Goal: Book appointment/travel/reservation

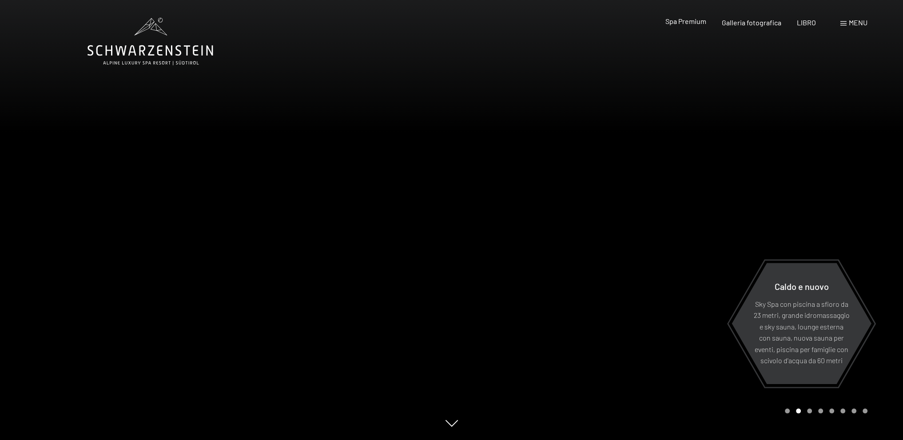
click at [684, 20] on font "Spa Premium" at bounding box center [685, 21] width 41 height 8
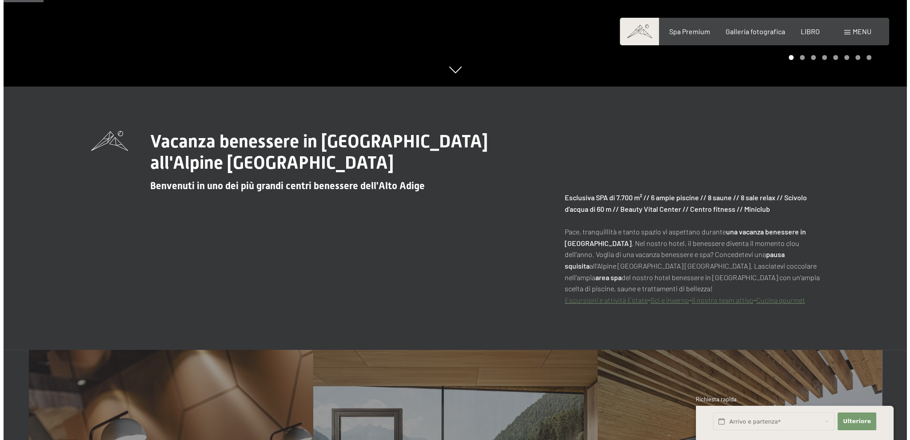
scroll to position [355, 0]
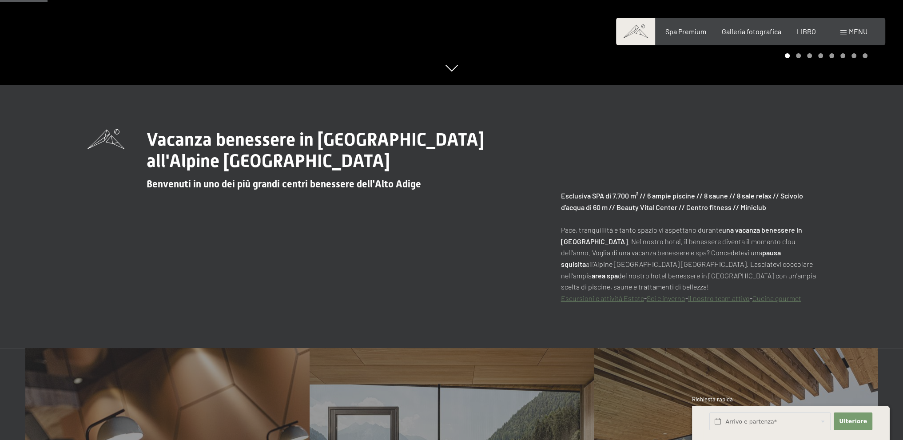
click at [847, 32] on div "menu" at bounding box center [853, 32] width 27 height 10
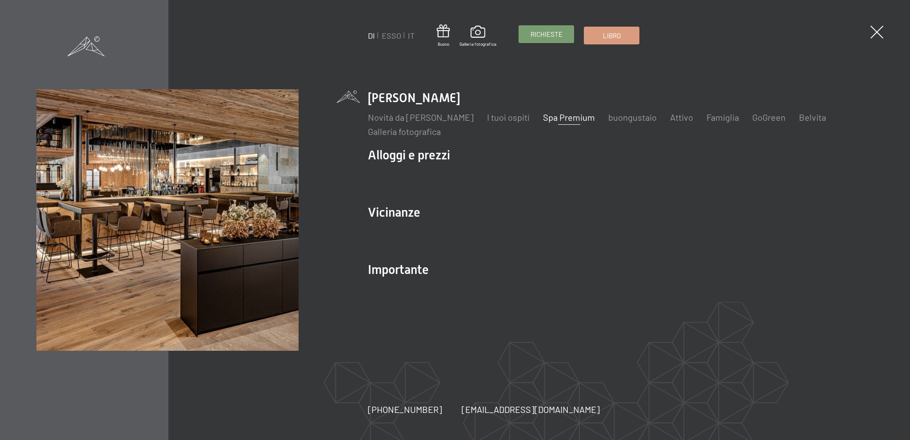
click at [544, 36] on font "Richieste" at bounding box center [546, 34] width 32 height 8
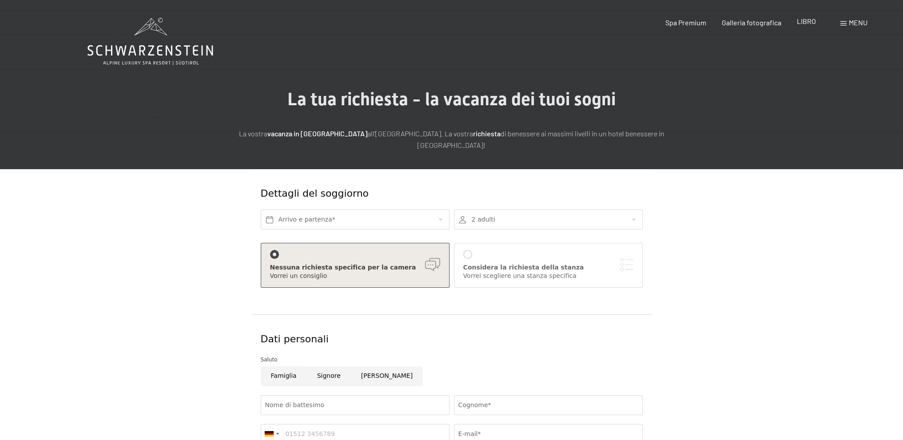
click at [808, 24] on font "LIBRO" at bounding box center [806, 21] width 19 height 8
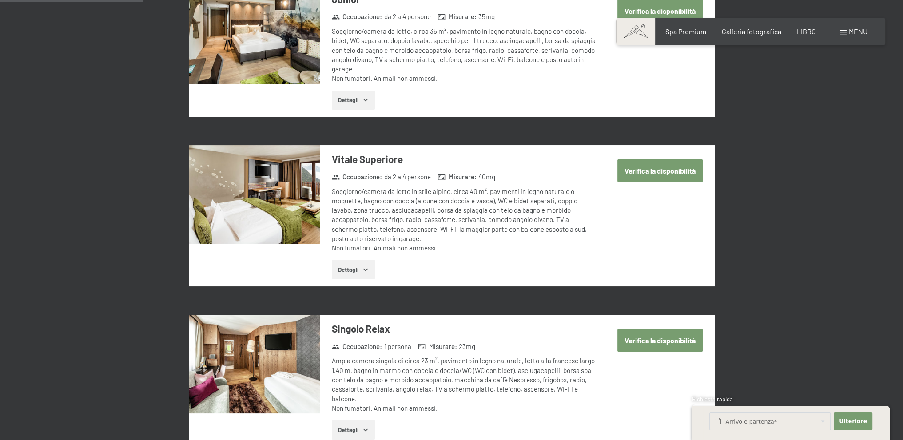
scroll to position [489, 0]
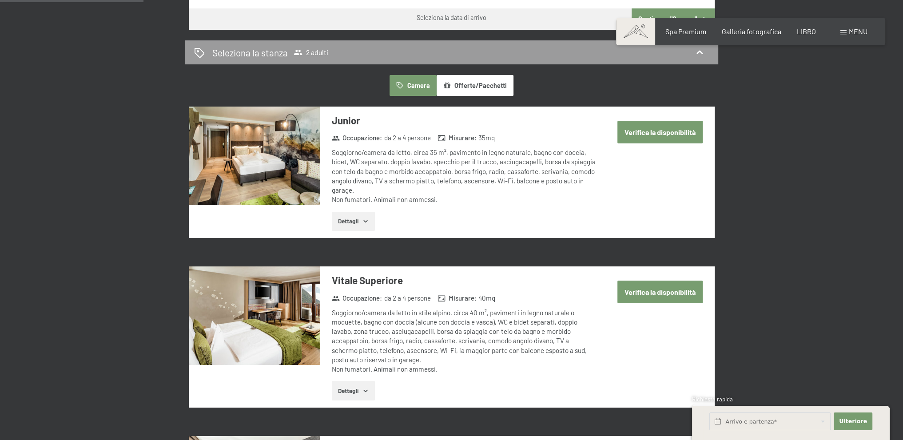
click at [264, 170] on img at bounding box center [254, 156] width 131 height 99
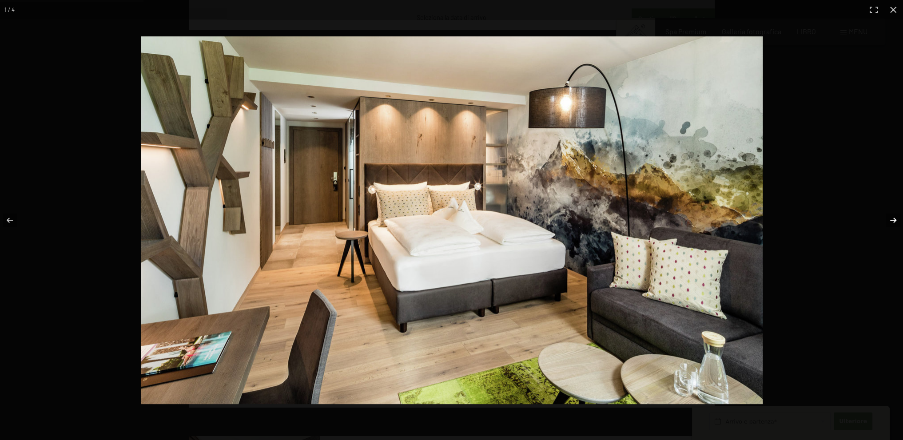
click at [895, 217] on button "button" at bounding box center [887, 220] width 31 height 44
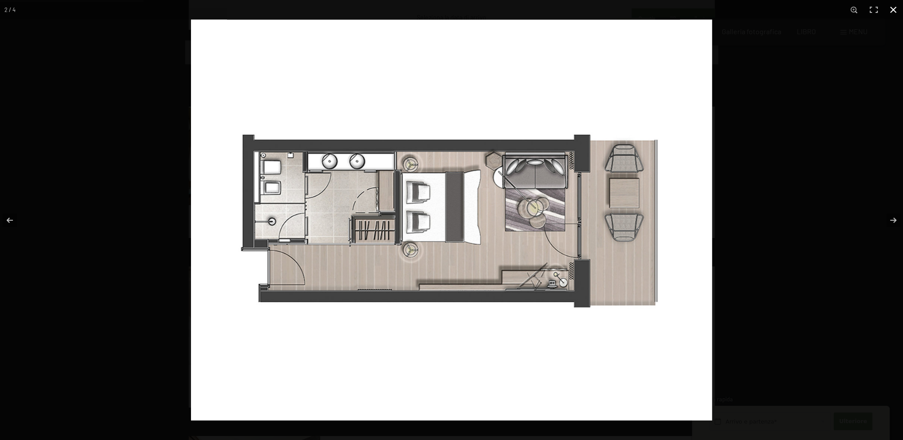
click at [835, 202] on div at bounding box center [642, 240] width 903 height 440
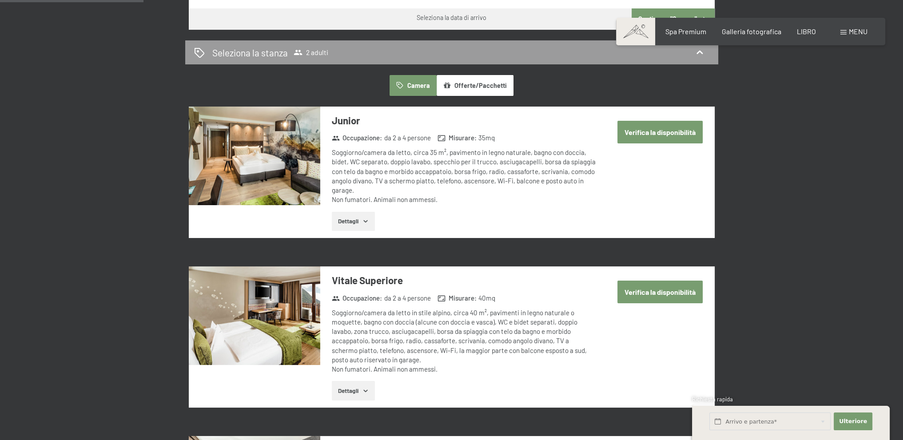
click at [664, 131] on font "Verifica la disponibilità" at bounding box center [659, 132] width 71 height 8
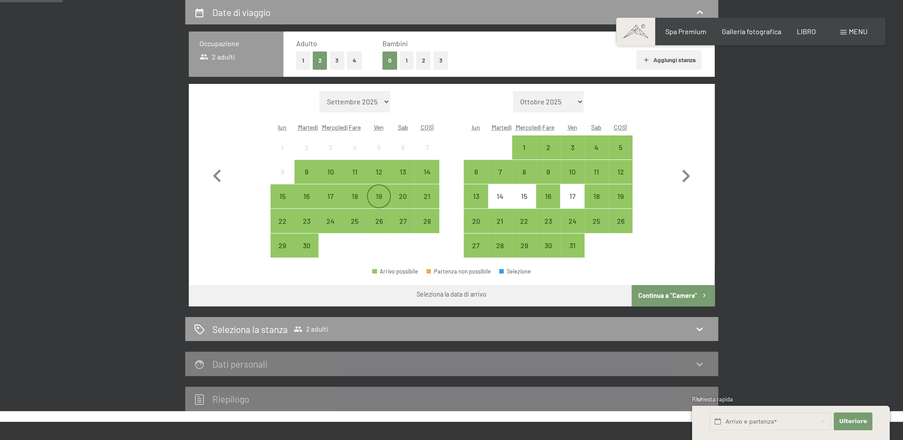
click at [379, 196] on font "19" at bounding box center [379, 196] width 6 height 8
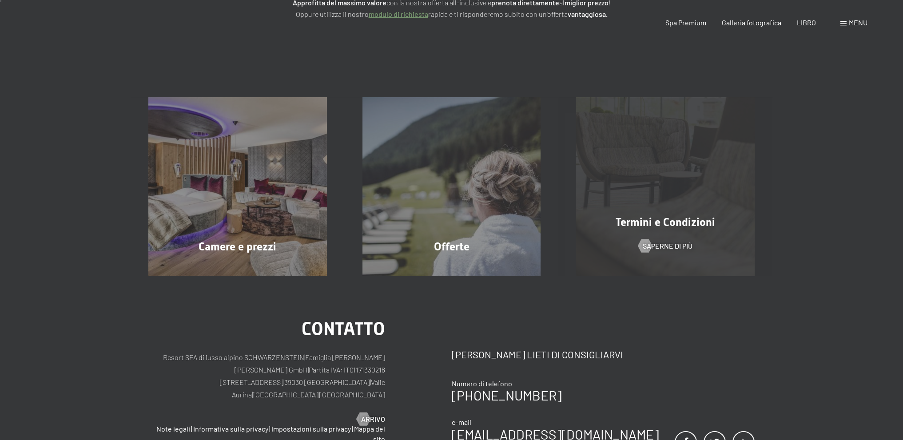
scroll to position [266, 0]
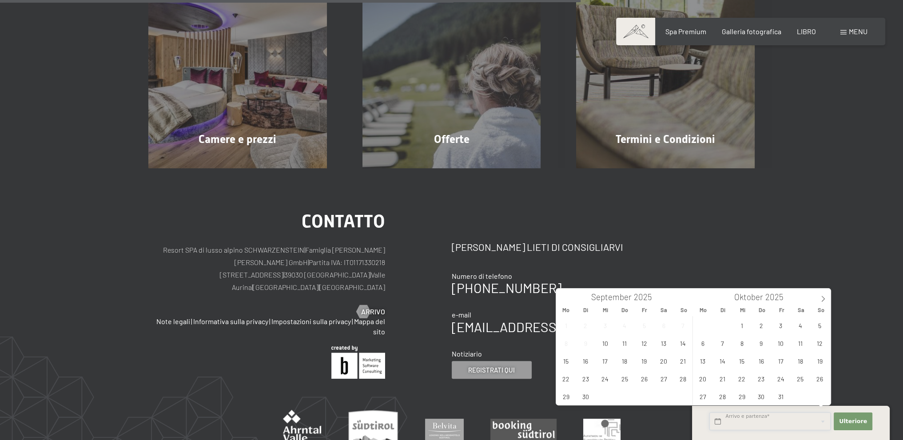
click at [722, 422] on input "text" at bounding box center [769, 422] width 121 height 18
click at [644, 362] on span "19" at bounding box center [643, 360] width 17 height 17
click at [678, 363] on span "21" at bounding box center [682, 360] width 17 height 17
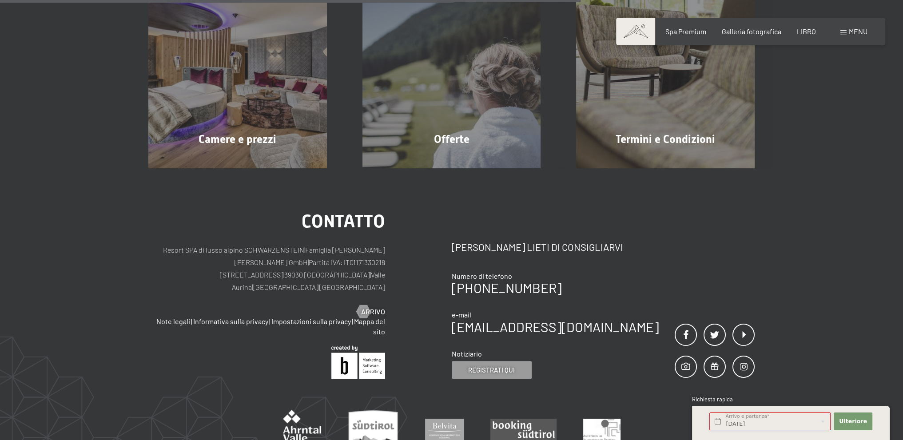
type input "[DATE] - So. [DATE]"
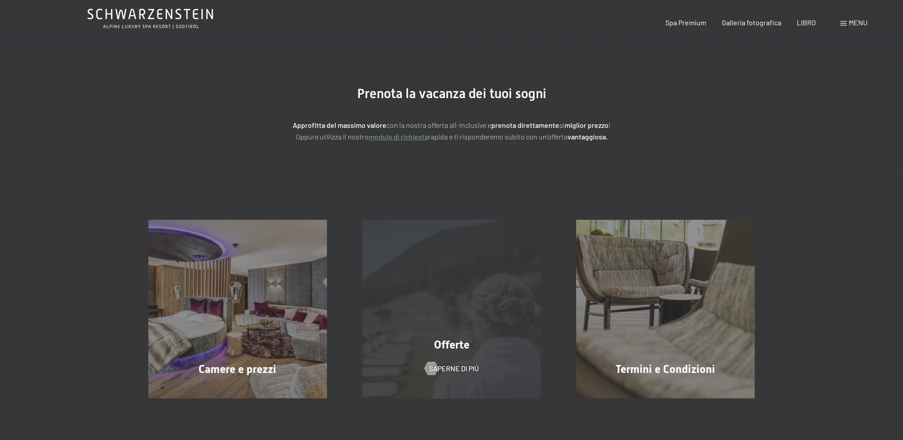
scroll to position [89, 0]
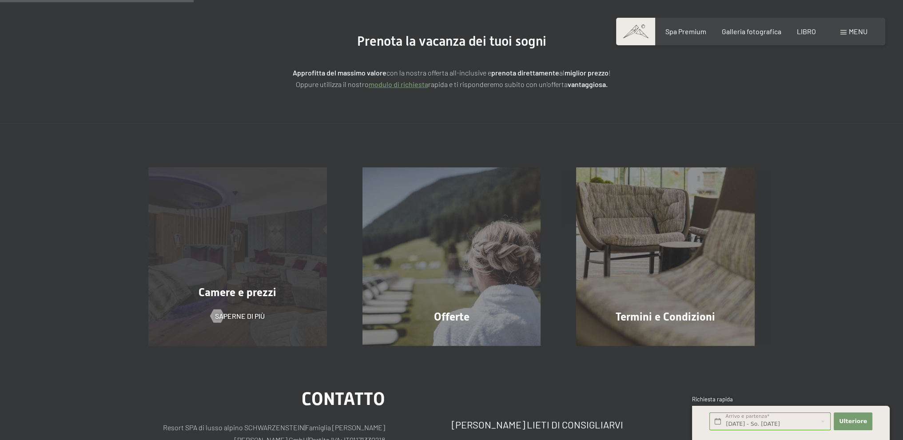
click at [304, 236] on div "Camere e prezzi Saperne di più" at bounding box center [238, 256] width 214 height 179
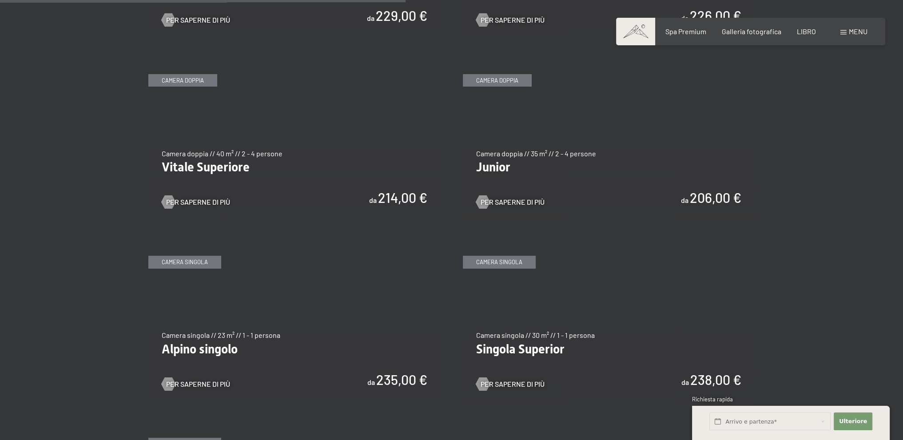
scroll to position [1288, 0]
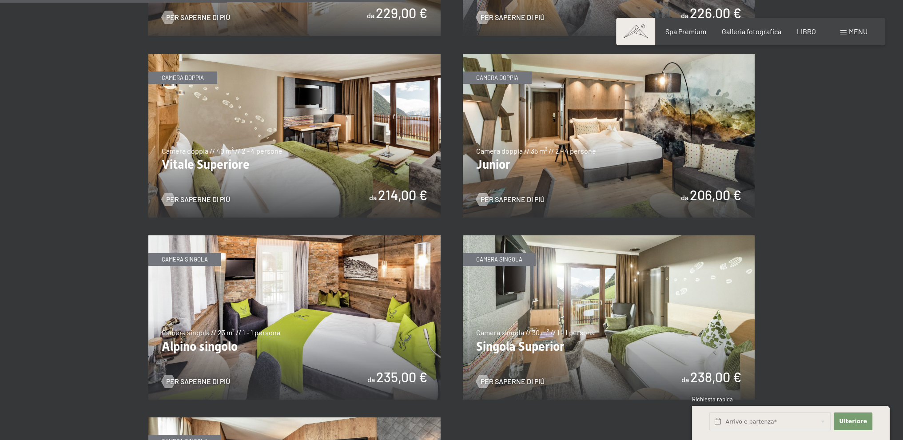
click at [673, 159] on img at bounding box center [609, 136] width 292 height 164
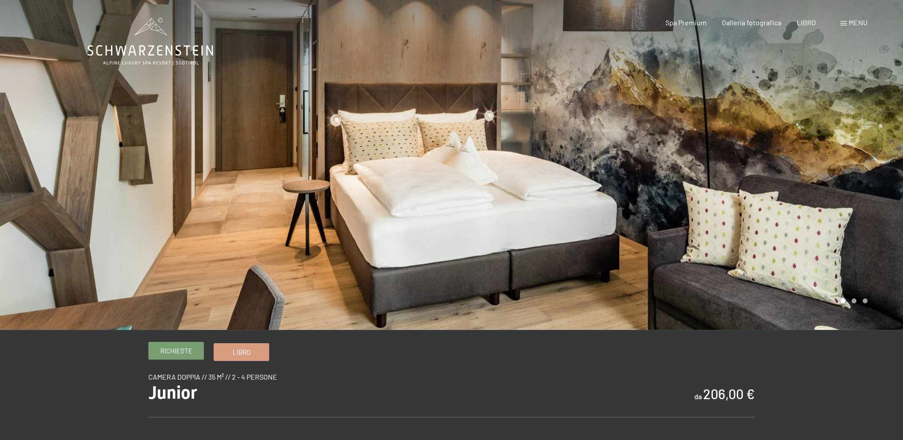
click at [172, 354] on font "Richieste" at bounding box center [176, 351] width 32 height 8
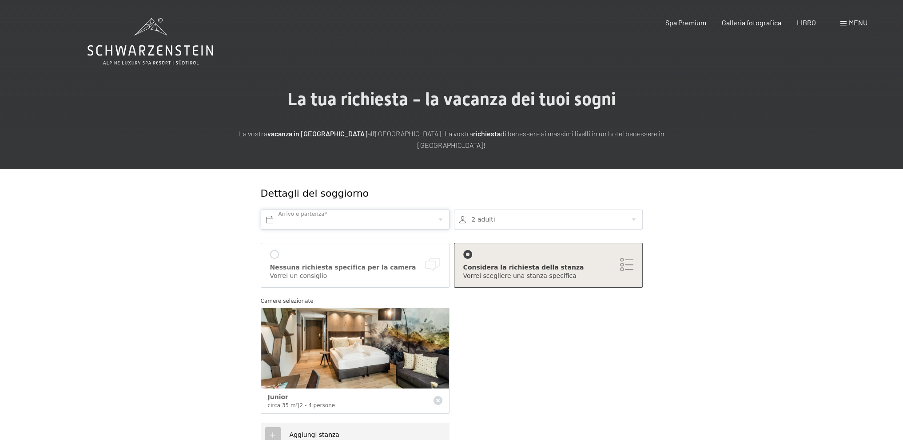
click at [337, 222] on input "text" at bounding box center [355, 220] width 189 height 20
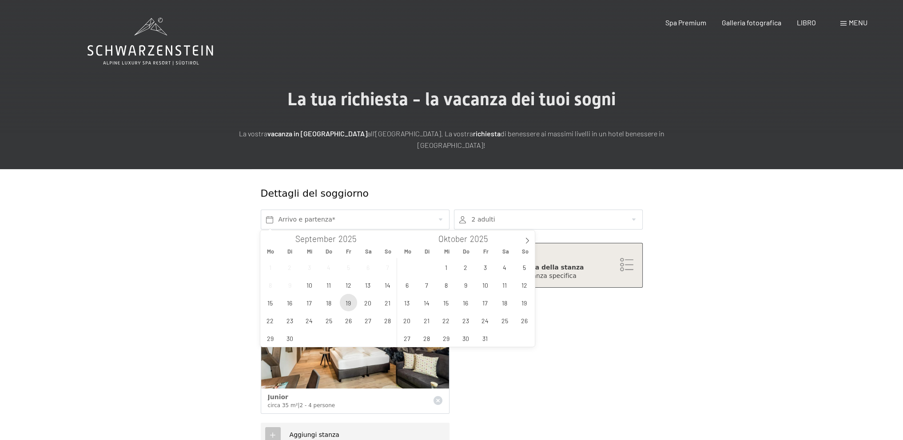
click at [345, 300] on span "19" at bounding box center [348, 302] width 17 height 17
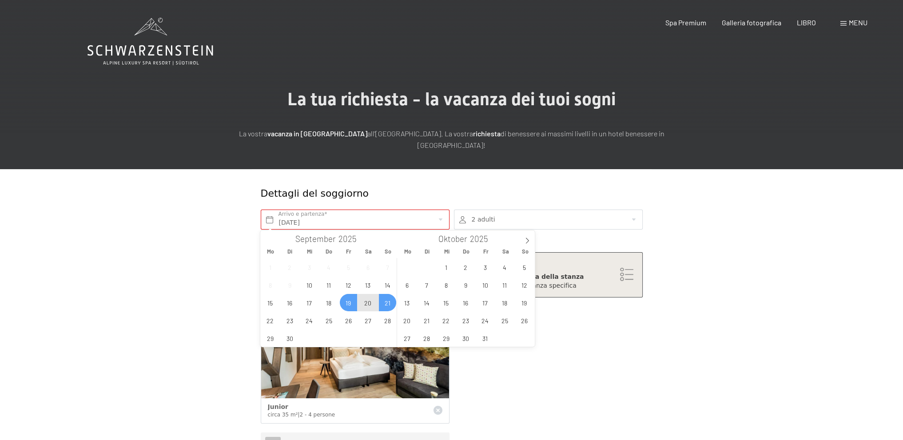
click at [389, 302] on span "21" at bounding box center [387, 302] width 17 height 17
type input "[DATE] - So. [DATE]"
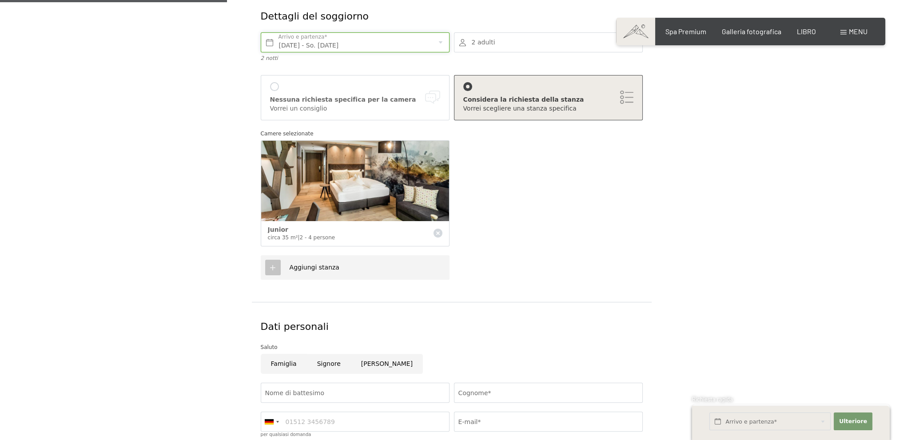
scroll to position [266, 0]
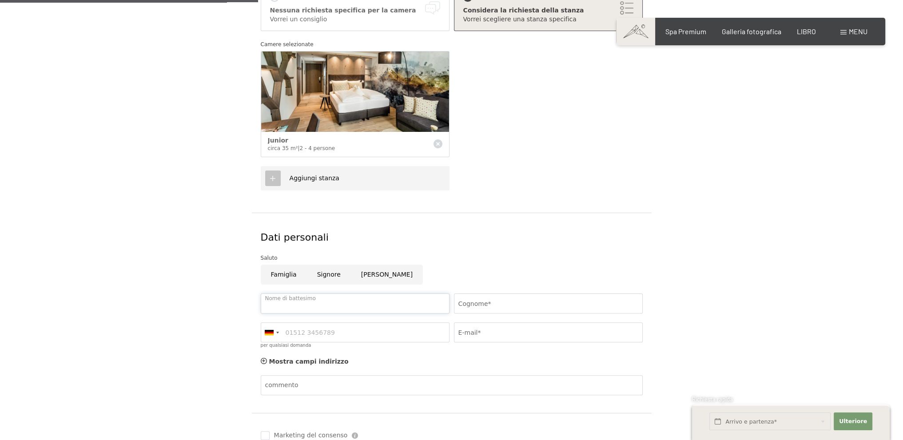
click at [344, 302] on input "Nome di battesimo" at bounding box center [355, 304] width 189 height 20
type input "Alessandro"
type input "Carnio"
type input "3391878001"
type input "ale.line@alice.it"
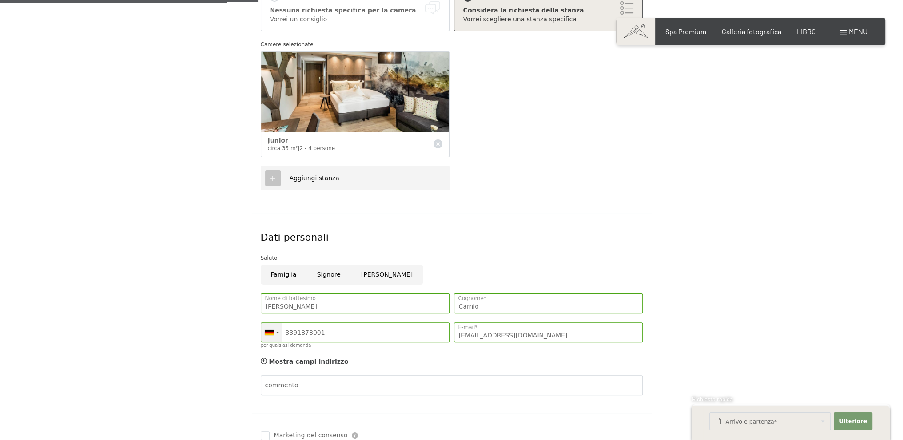
click at [275, 331] on div at bounding box center [271, 332] width 20 height 19
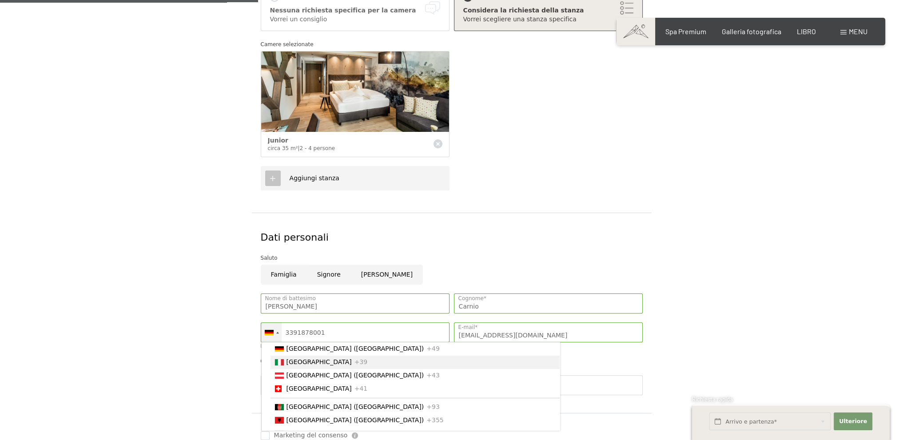
click at [294, 365] on font "[GEOGRAPHIC_DATA]" at bounding box center [318, 361] width 65 height 7
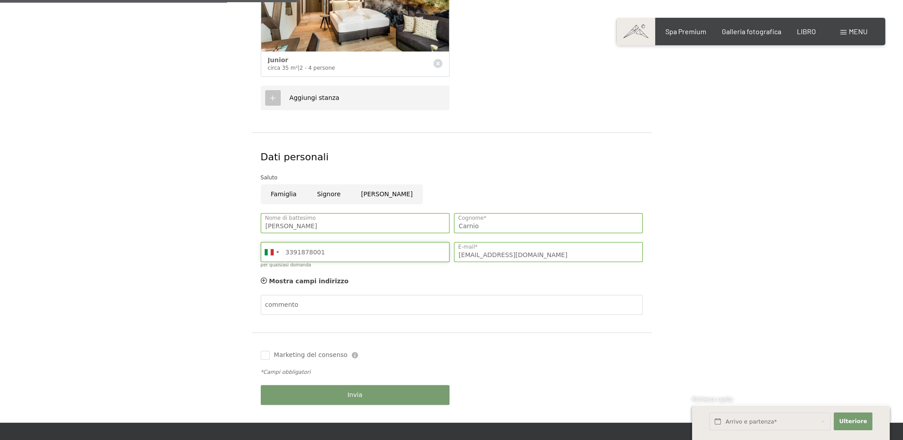
scroll to position [400, 0]
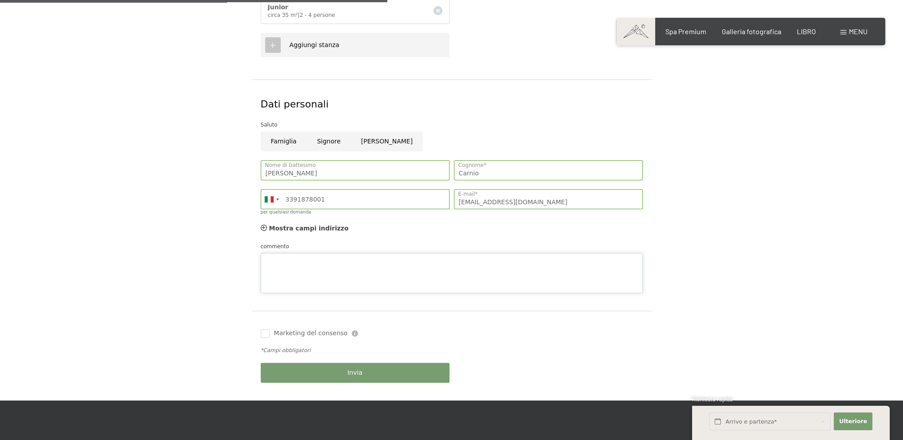
click at [311, 252] on div "commento" at bounding box center [452, 267] width 382 height 51
click at [302, 265] on textarea "commento" at bounding box center [452, 273] width 382 height 40
type textarea "Buongiorno chiedevo gentile offerta in riferimento alle date indicate grazie Al…"
click at [266, 333] on input "Marketing del consenso" at bounding box center [265, 333] width 9 height 9
checkbox input "true"
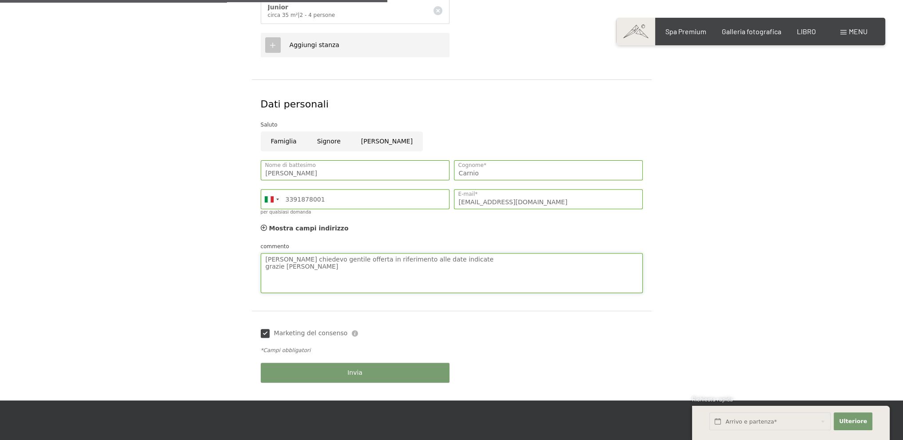
click at [287, 267] on textarea "Buongiorno chiedevo gentile offerta in riferimento alle date indicate grazie Al…" at bounding box center [452, 273] width 382 height 40
drag, startPoint x: 341, startPoint y: 266, endPoint x: 256, endPoint y: 259, distance: 85.1
click at [256, 259] on div "Dati personali Saluto Famiglia Signore Donna Alessandro Nome di battesimo Carni…" at bounding box center [452, 195] width 400 height 231
click at [746, 175] on form "Dettagli del soggiorno Fr. 19.09.2025 - So. 21.09.2025 Arrivo e partenza* 2 not…" at bounding box center [451, 85] width 606 height 632
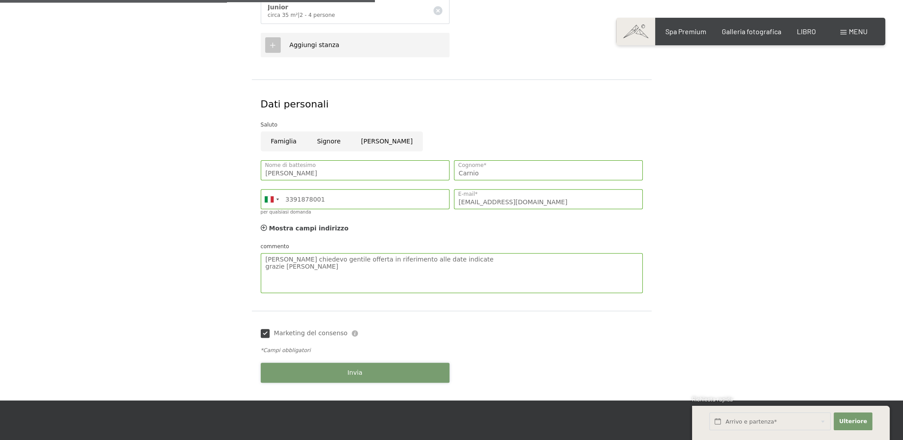
drag, startPoint x: 350, startPoint y: 372, endPoint x: 460, endPoint y: 308, distance: 127.2
click at [351, 372] on font "Invia" at bounding box center [354, 372] width 15 height 7
